Goal: Check status: Check status

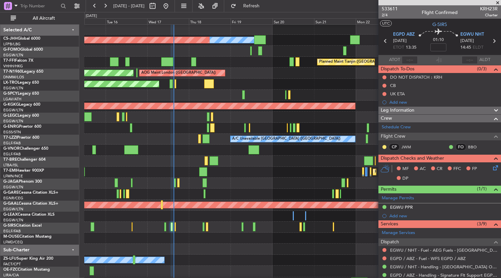
scroll to position [5, 0]
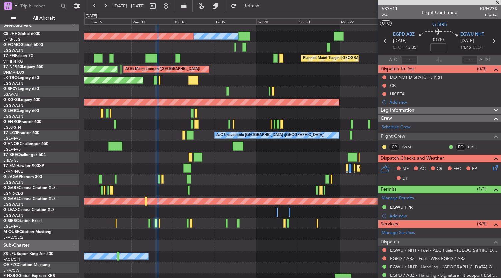
click at [232, 189] on div at bounding box center [292, 190] width 417 height 11
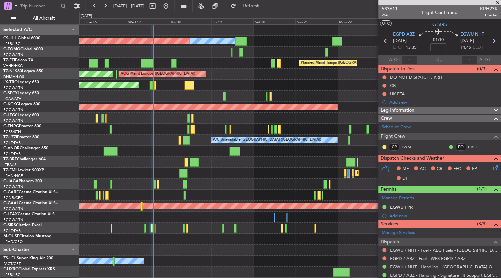
scroll to position [0, 0]
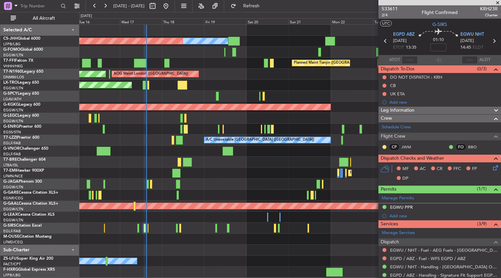
click at [214, 231] on div "Owner Planned Maint [GEOGRAPHIC_DATA] ([GEOGRAPHIC_DATA]) Planned Maint Tianjin…" at bounding box center [290, 151] width 422 height 253
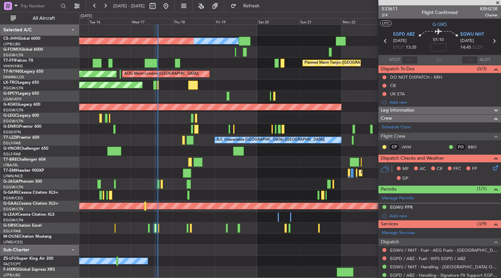
click at [160, 162] on div at bounding box center [290, 161] width 422 height 11
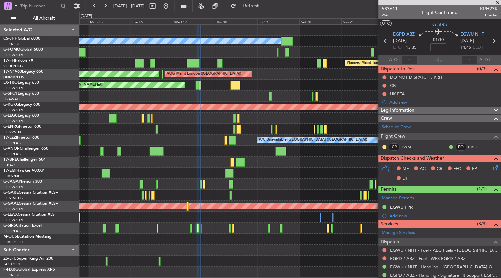
click at [242, 170] on div "Planned Maint [GEOGRAPHIC_DATA] ([GEOGRAPHIC_DATA]) Owner Planned Maint Tianjin…" at bounding box center [290, 151] width 422 height 253
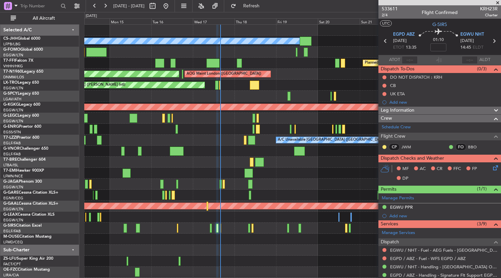
click at [272, 182] on div "Planned Maint [GEOGRAPHIC_DATA] ([GEOGRAPHIC_DATA])" at bounding box center [292, 183] width 417 height 11
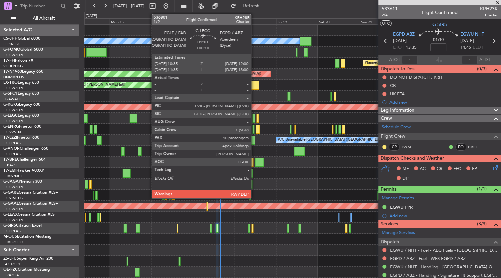
click at [254, 117] on div at bounding box center [253, 118] width 3 height 9
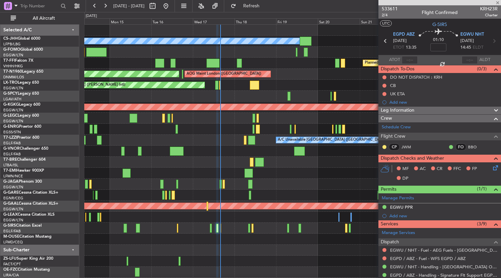
type input "+00:10"
type input "10"
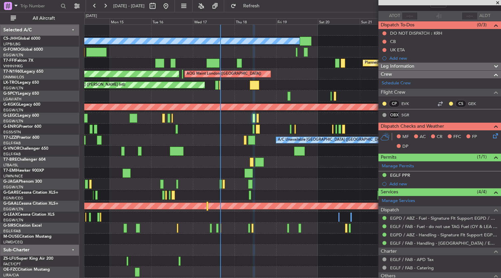
scroll to position [107, 0]
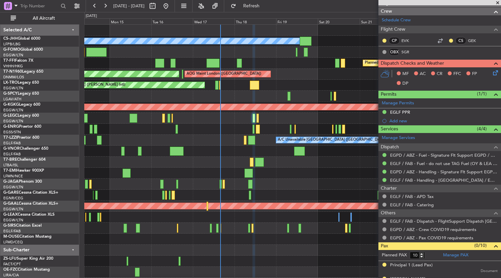
click at [256, 183] on div "Planned Maint [GEOGRAPHIC_DATA] ([GEOGRAPHIC_DATA])" at bounding box center [292, 183] width 417 height 11
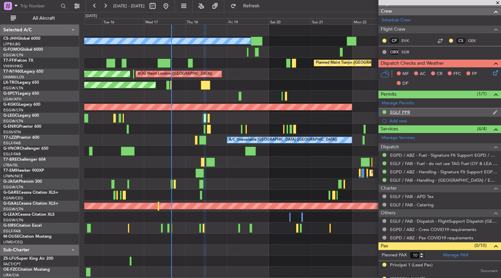
scroll to position [0, 0]
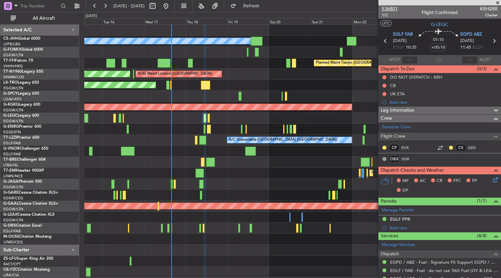
click at [391, 11] on span "536801" at bounding box center [390, 8] width 16 height 7
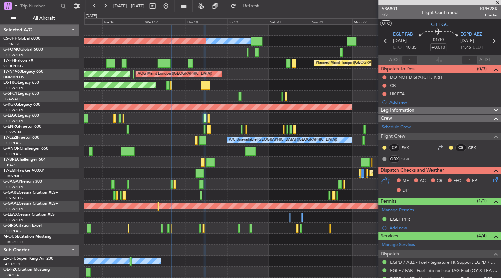
click at [273, 271] on div at bounding box center [292, 271] width 417 height 11
click at [272, 182] on div at bounding box center [292, 183] width 417 height 11
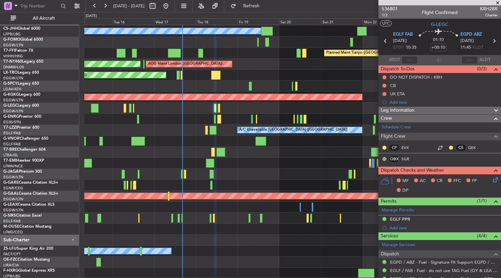
click at [177, 193] on div "Planned Maint [GEOGRAPHIC_DATA] ([GEOGRAPHIC_DATA]) Owner Planned Maint Tianjin…" at bounding box center [292, 147] width 417 height 264
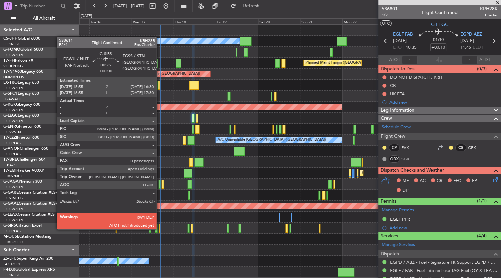
click at [160, 228] on div at bounding box center [159, 227] width 1 height 9
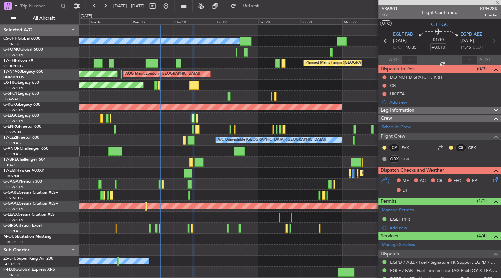
type input "0"
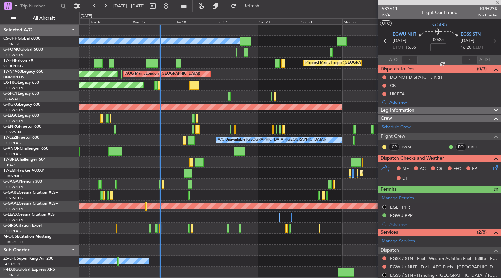
scroll to position [84, 0]
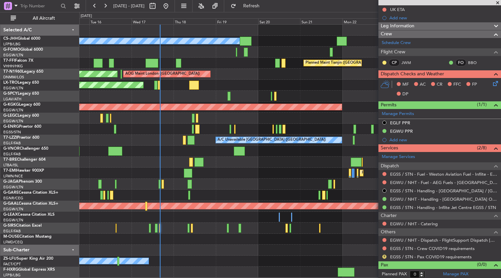
click at [382, 181] on div at bounding box center [384, 181] width 5 height 5
click at [385, 181] on button at bounding box center [384, 182] width 4 height 4
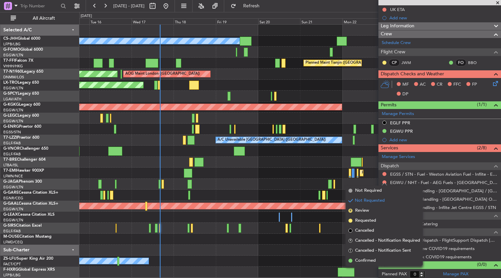
click at [369, 190] on mat-tooltip-component "Not Requested" at bounding box center [385, 192] width 38 height 18
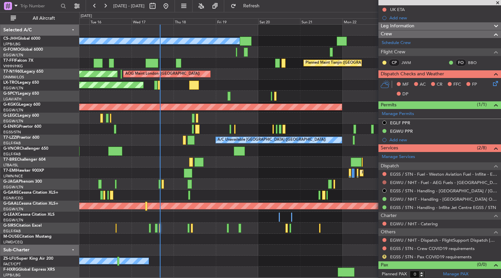
click at [386, 181] on button at bounding box center [384, 182] width 4 height 4
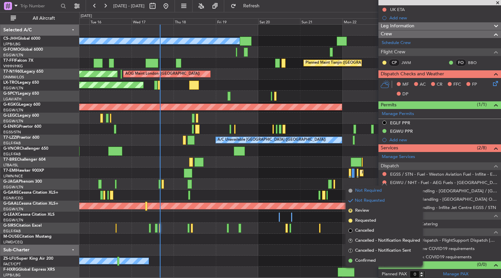
click at [355, 191] on span "Not Required" at bounding box center [368, 190] width 27 height 7
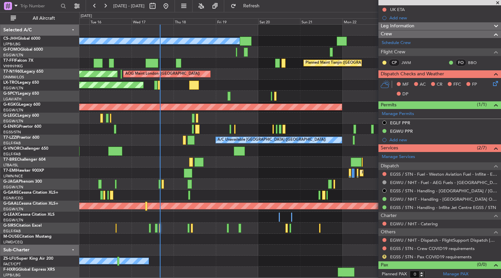
click at [266, 171] on div "Planned Maint [GEOGRAPHIC_DATA]" at bounding box center [290, 172] width 422 height 11
click at [427, 172] on link "EGSS / STN - Fuel - Weston Aviation Fuel - Inflite - EGSS / STN" at bounding box center [444, 174] width 108 height 6
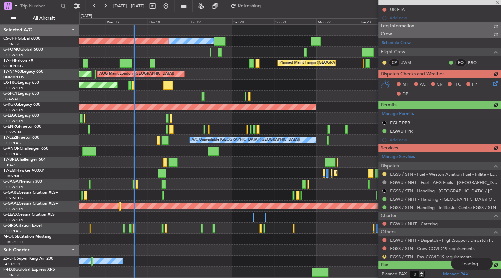
click at [226, 185] on div at bounding box center [290, 183] width 422 height 11
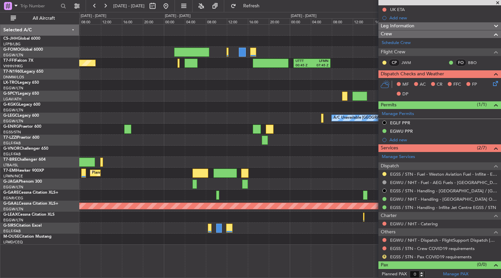
click at [231, 157] on div "Planned Maint Tianjin ([GEOGRAPHIC_DATA]) UTTT 00:45 Z LFMN 07:45 Z AOG Maint […" at bounding box center [290, 135] width 422 height 220
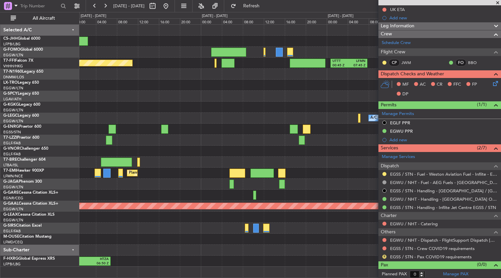
click at [192, 97] on div at bounding box center [290, 96] width 422 height 11
click at [190, 156] on div "Planned Maint Tianjin ([GEOGRAPHIC_DATA]) UTTT 00:45 Z LFMN 07:45 Z AOG Maint […" at bounding box center [290, 146] width 422 height 242
